Goal: Transaction & Acquisition: Obtain resource

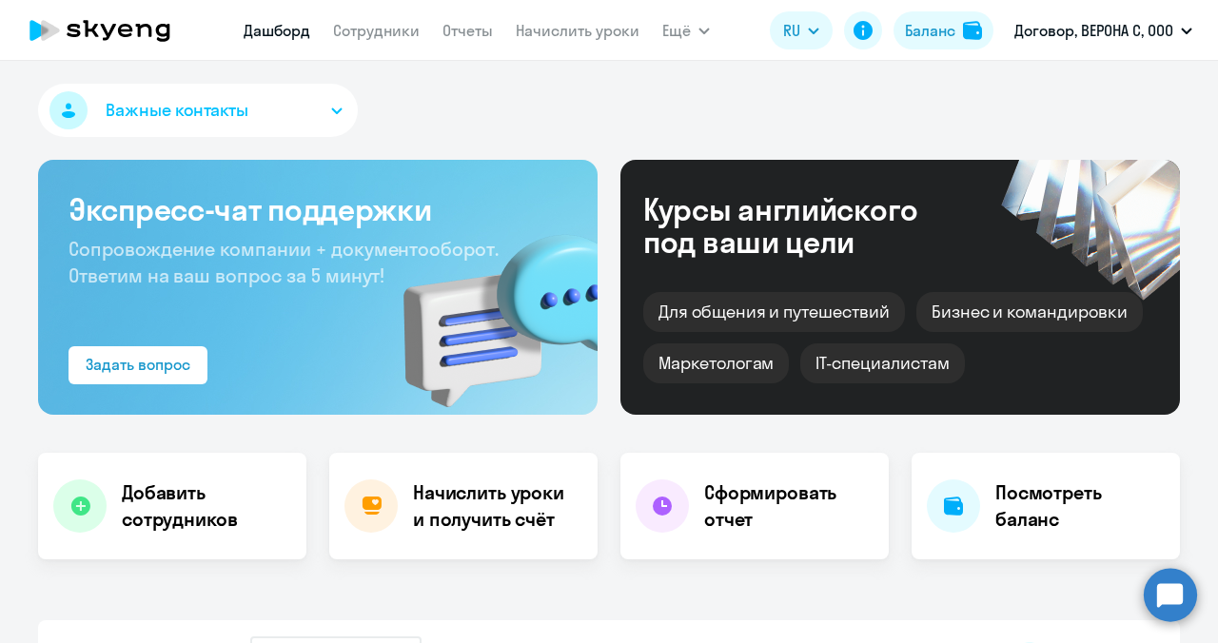
select select "30"
click at [469, 500] on h4 "Начислить уроки и получить счёт" at bounding box center [496, 505] width 166 height 53
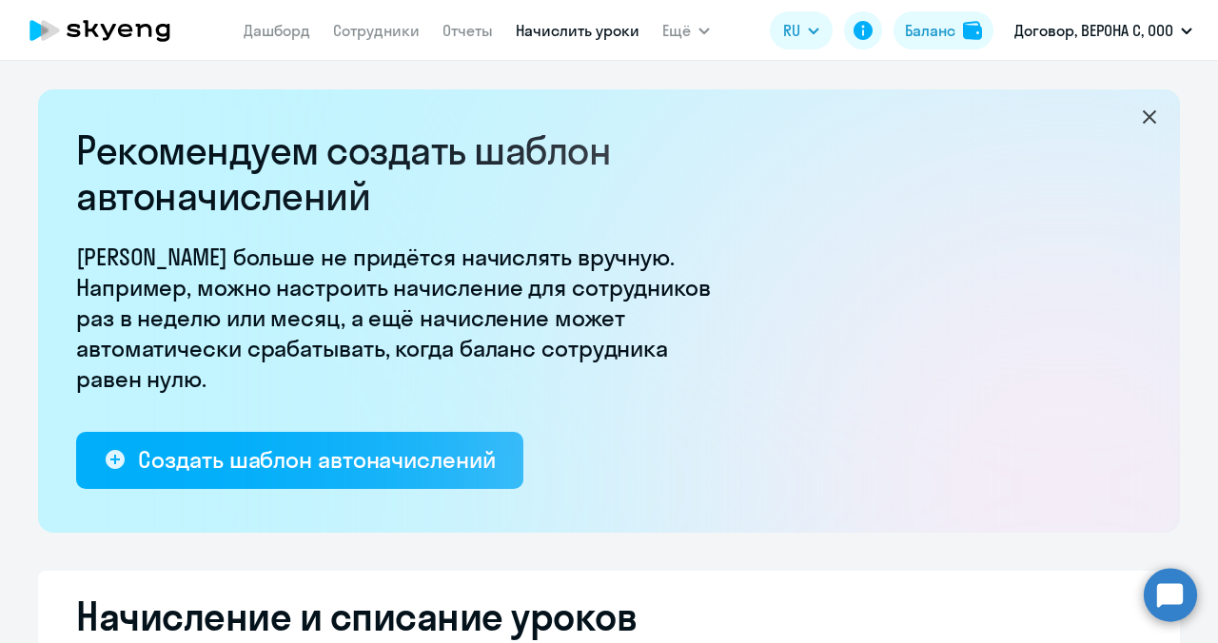
select select "10"
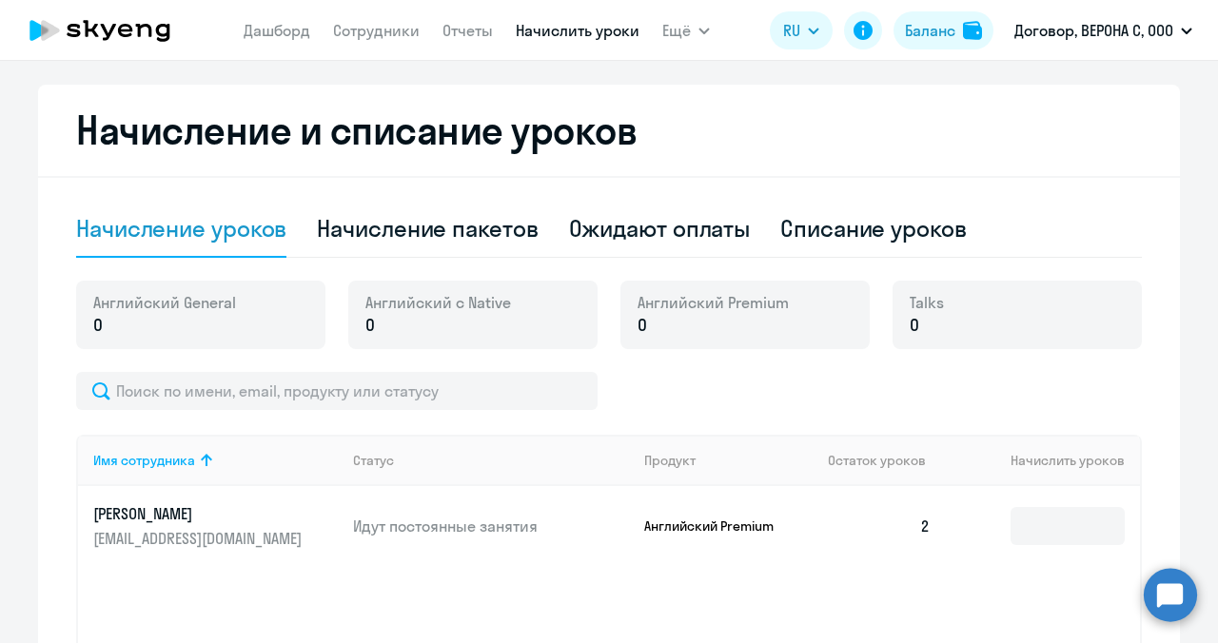
scroll to position [487, 0]
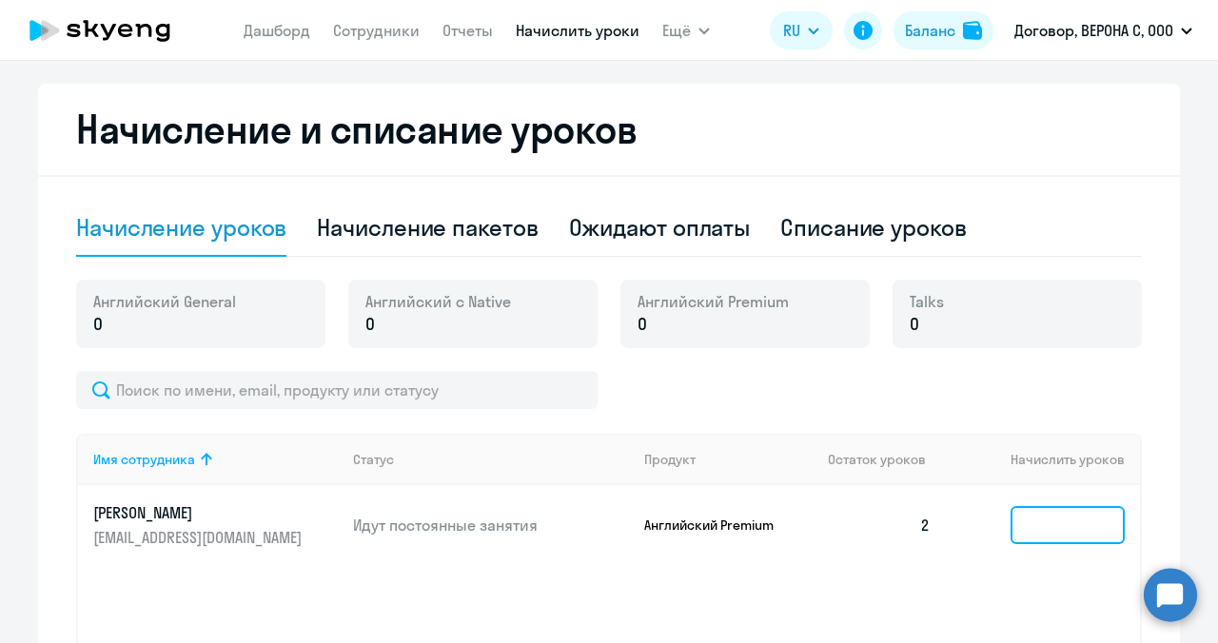
click at [1058, 513] on input at bounding box center [1067, 525] width 114 height 38
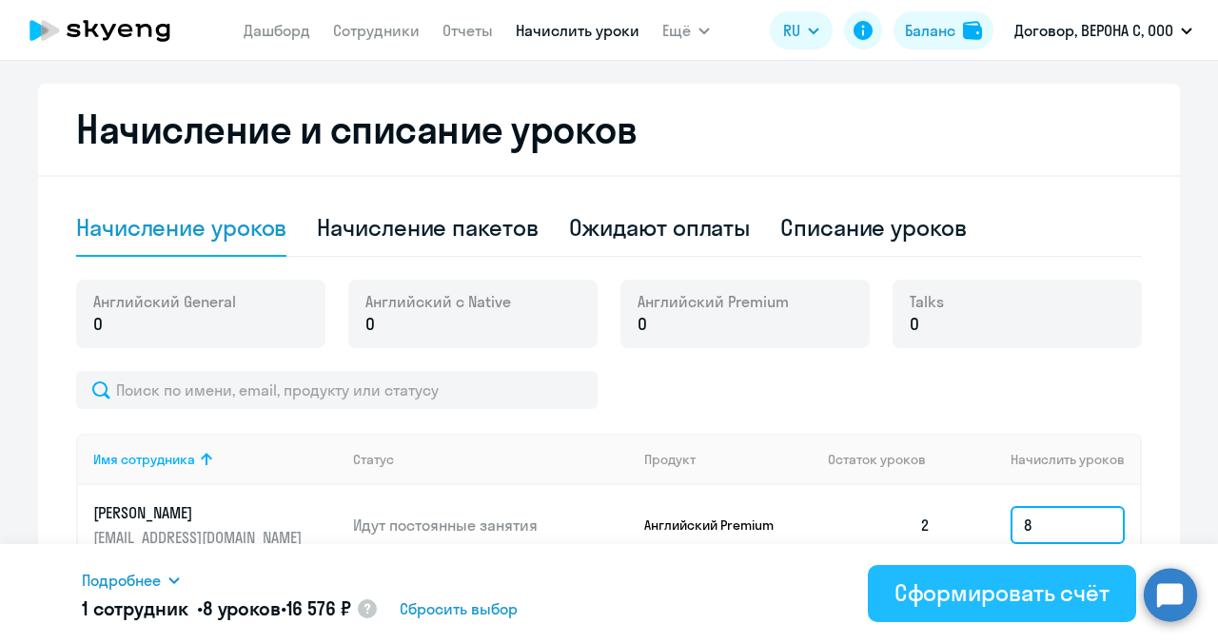
type input "8"
click at [993, 589] on div "Сформировать счёт" at bounding box center [1001, 592] width 215 height 30
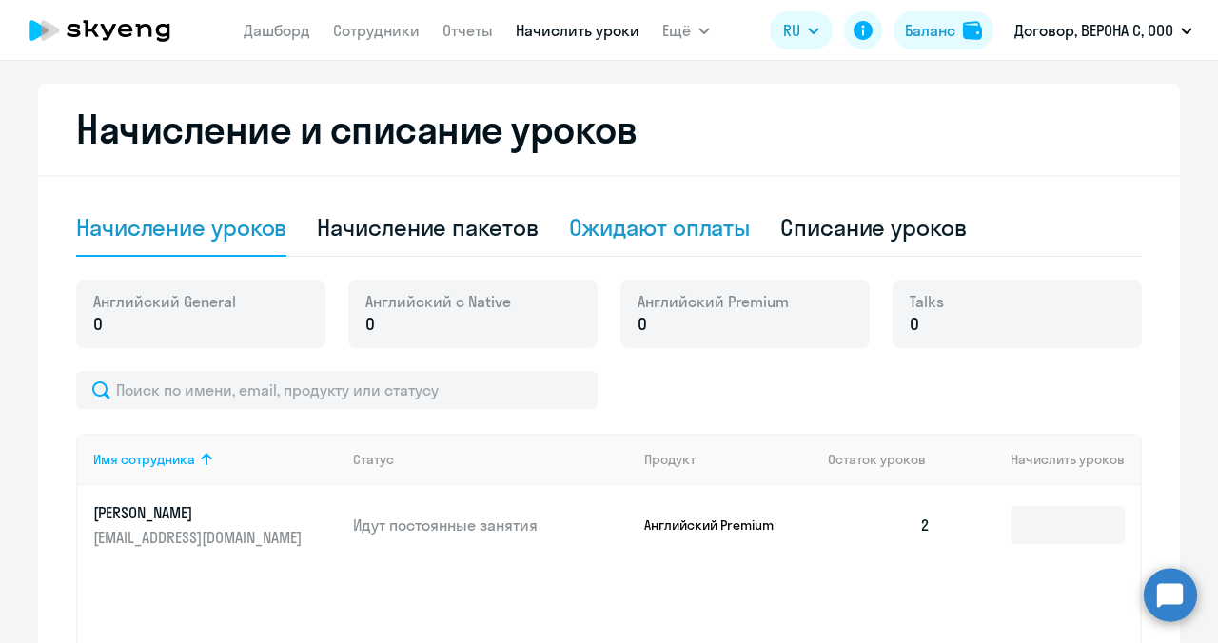
click at [596, 225] on div "Ожидают оплаты" at bounding box center [660, 227] width 182 height 30
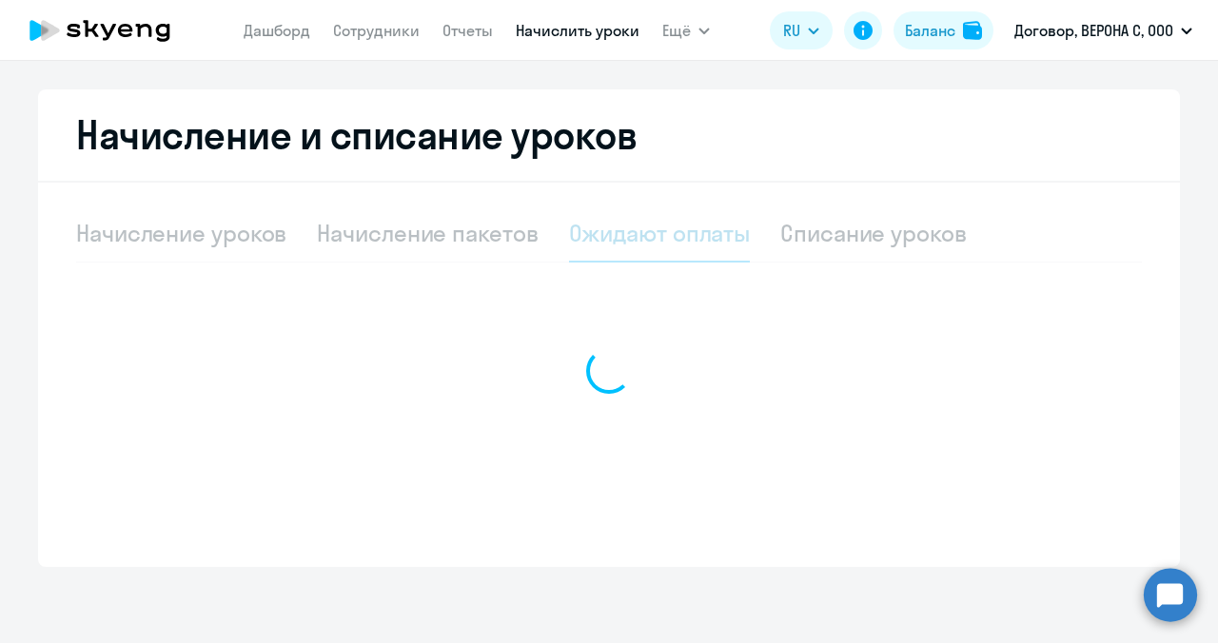
scroll to position [481, 0]
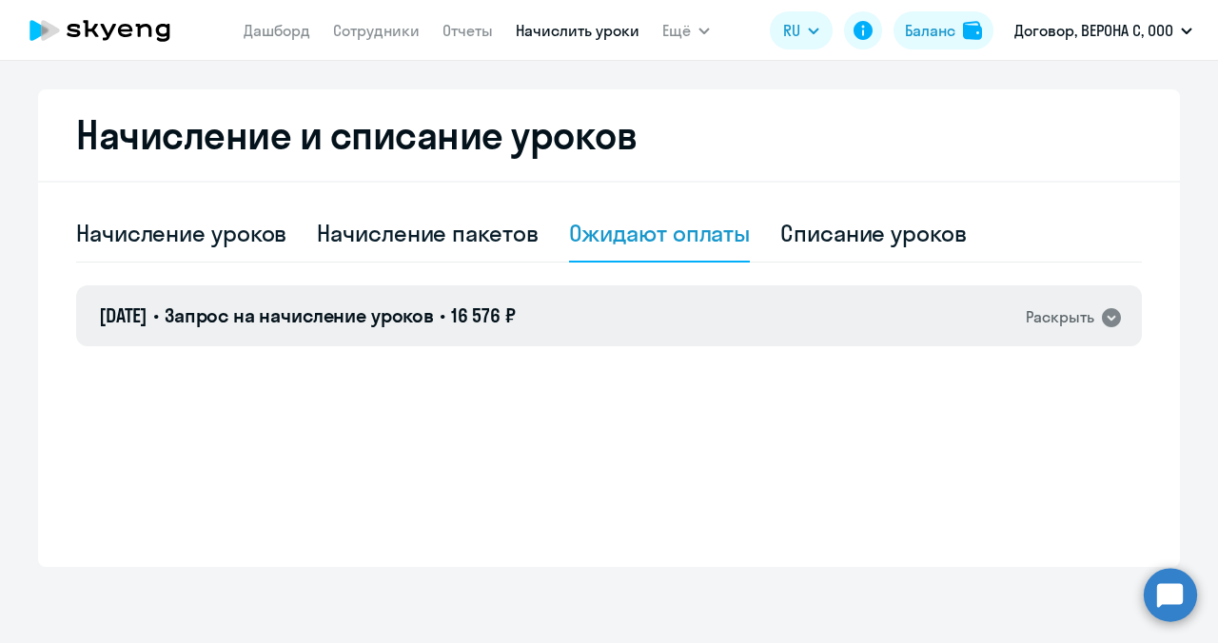
click at [1060, 313] on div "Раскрыть" at bounding box center [1060, 317] width 68 height 24
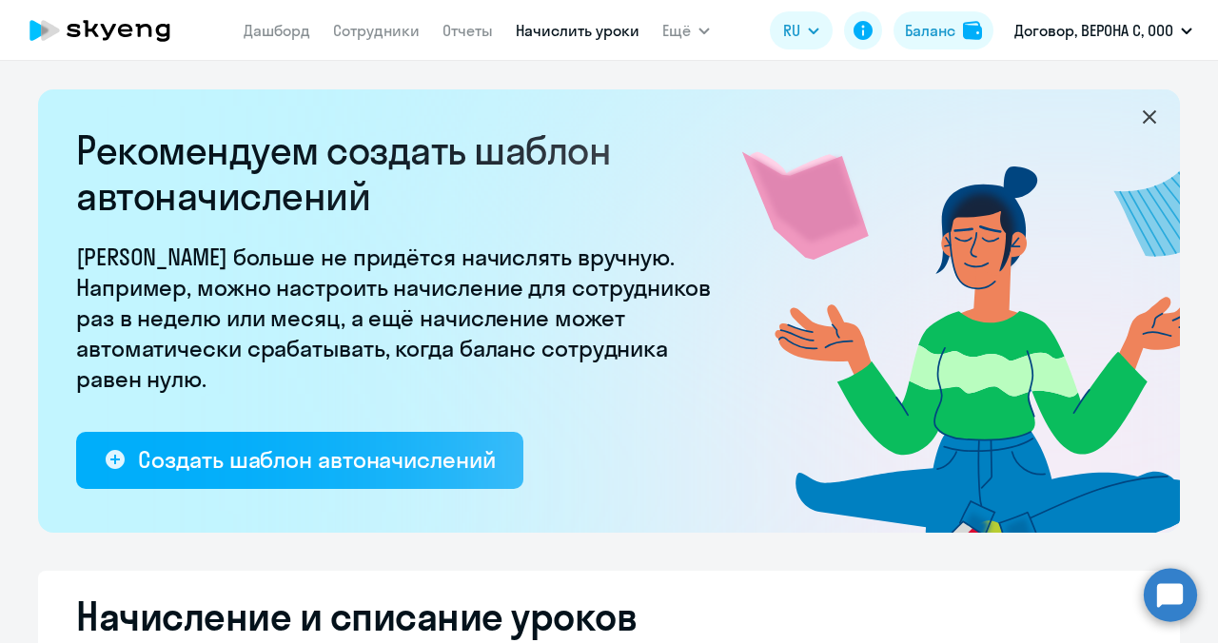
select select "10"
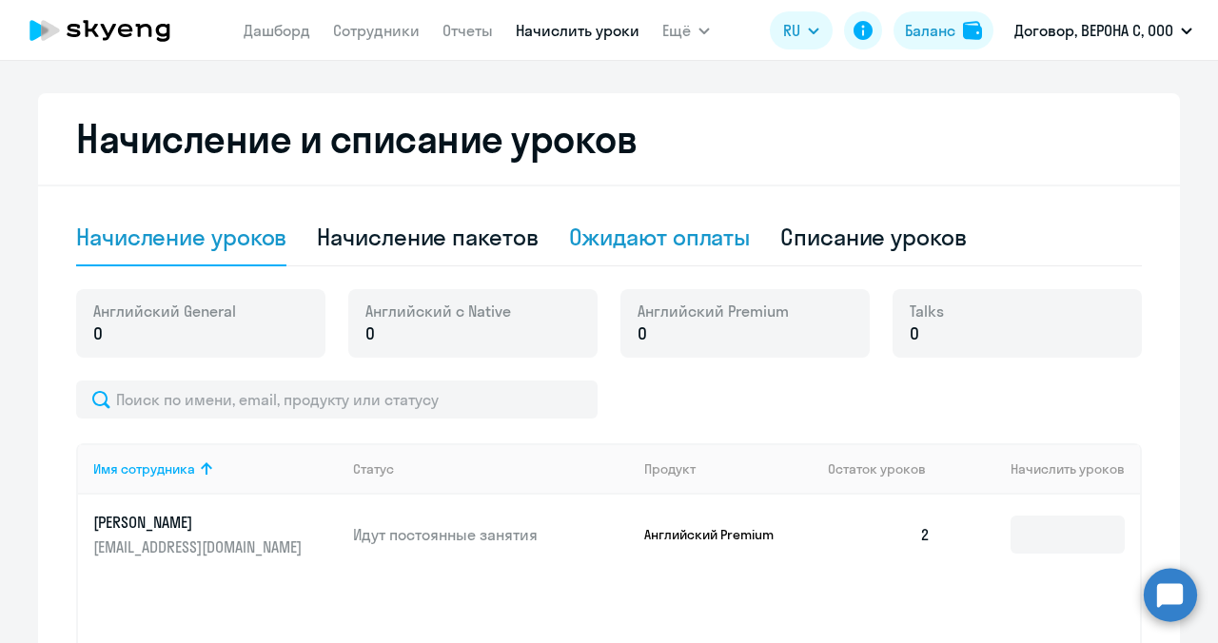
click at [672, 238] on div "Ожидают оплаты" at bounding box center [660, 237] width 182 height 30
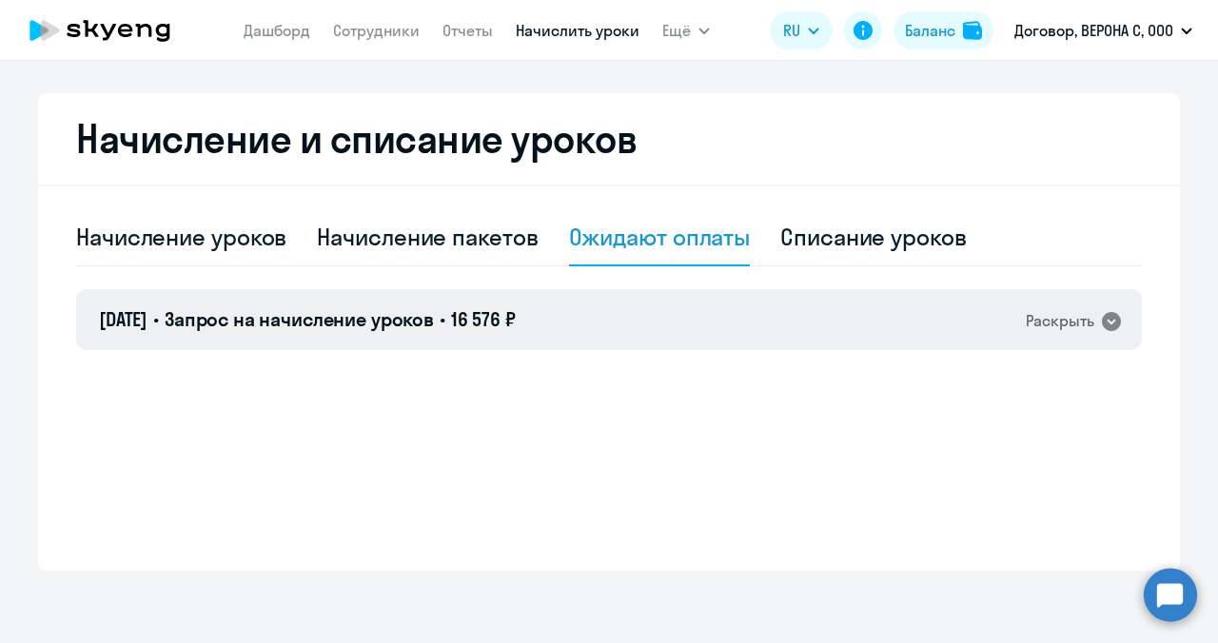
click at [1056, 318] on div "Раскрыть" at bounding box center [1060, 321] width 68 height 24
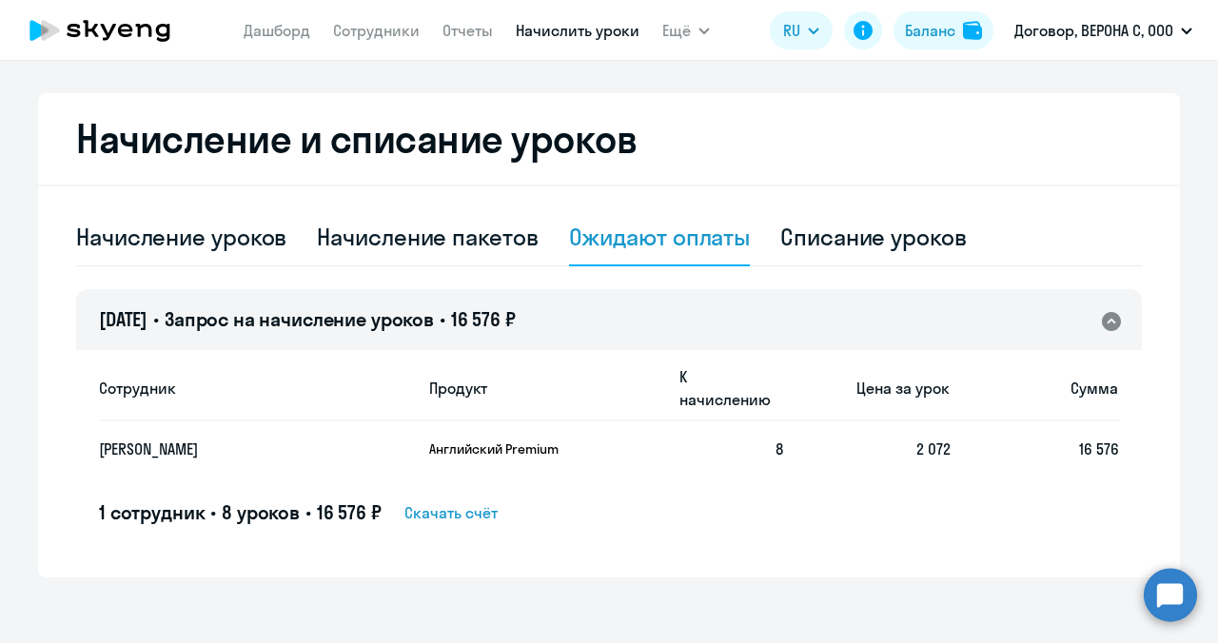
click at [448, 501] on span "Скачать счёт" at bounding box center [450, 512] width 93 height 23
